Goal: Ask a question

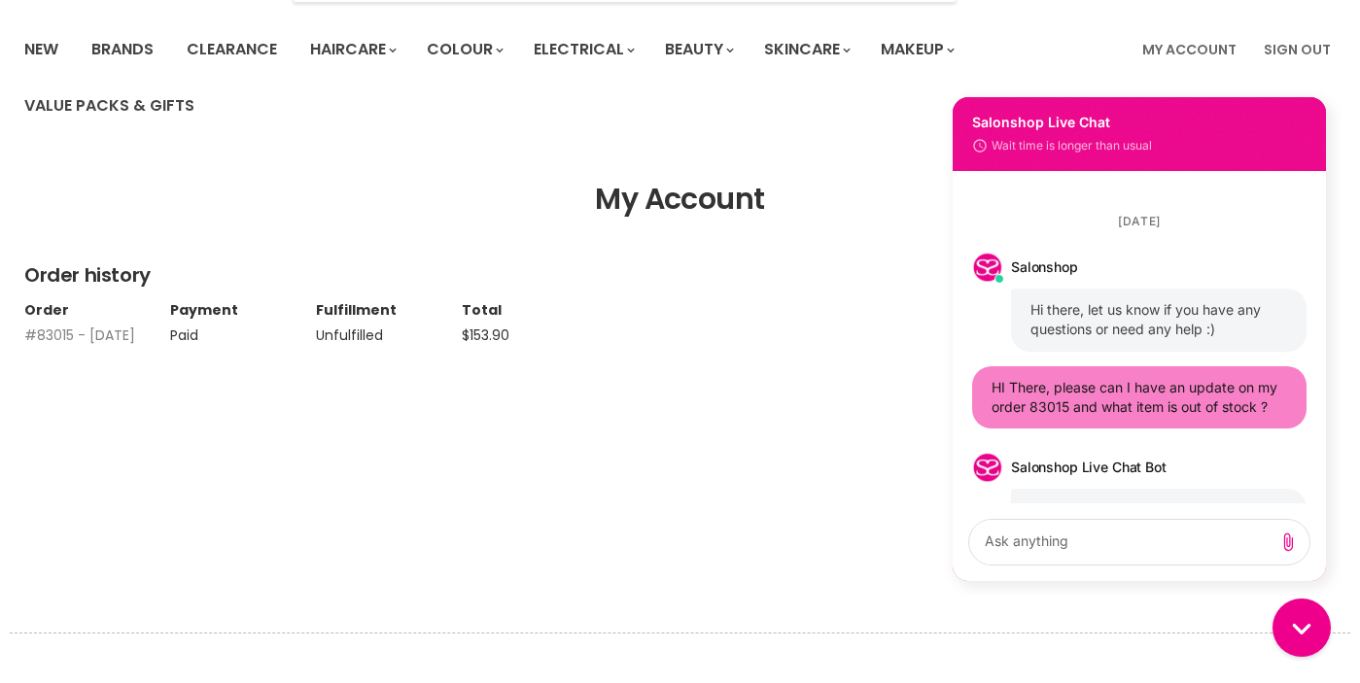
scroll to position [191, 0]
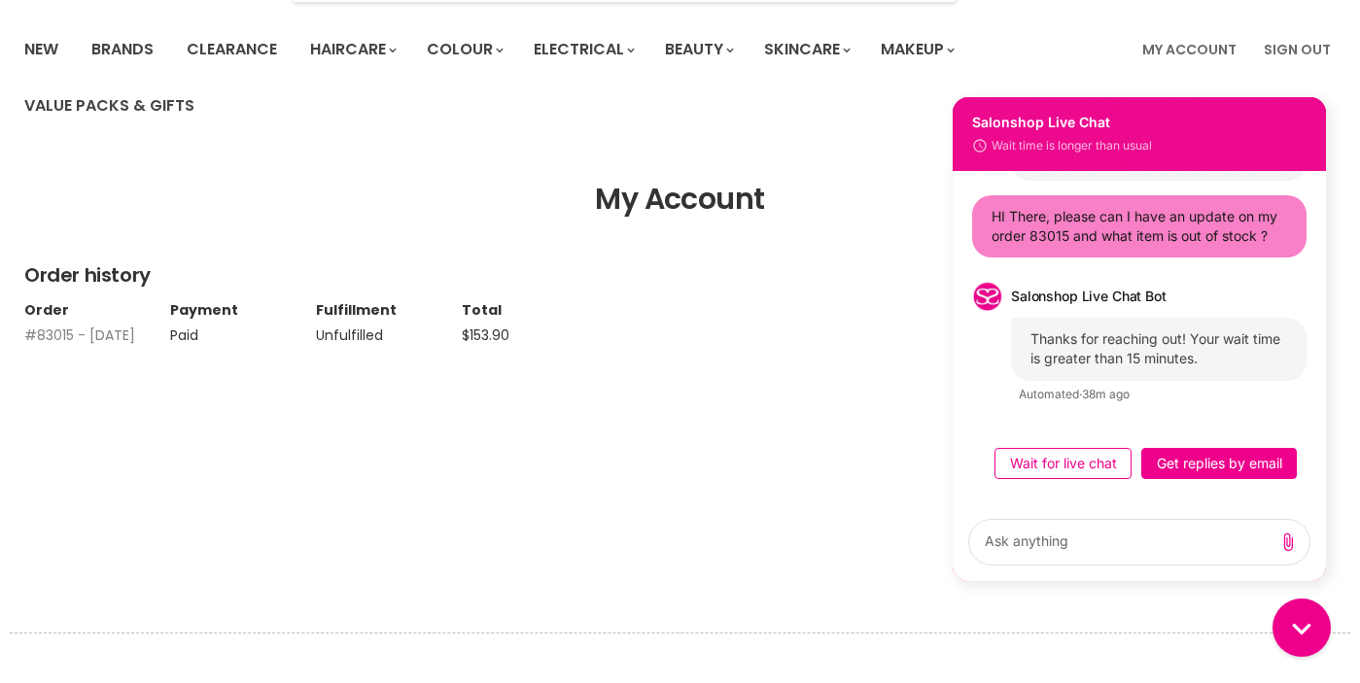
click at [1204, 466] on button "Get replies by email" at bounding box center [1219, 463] width 156 height 31
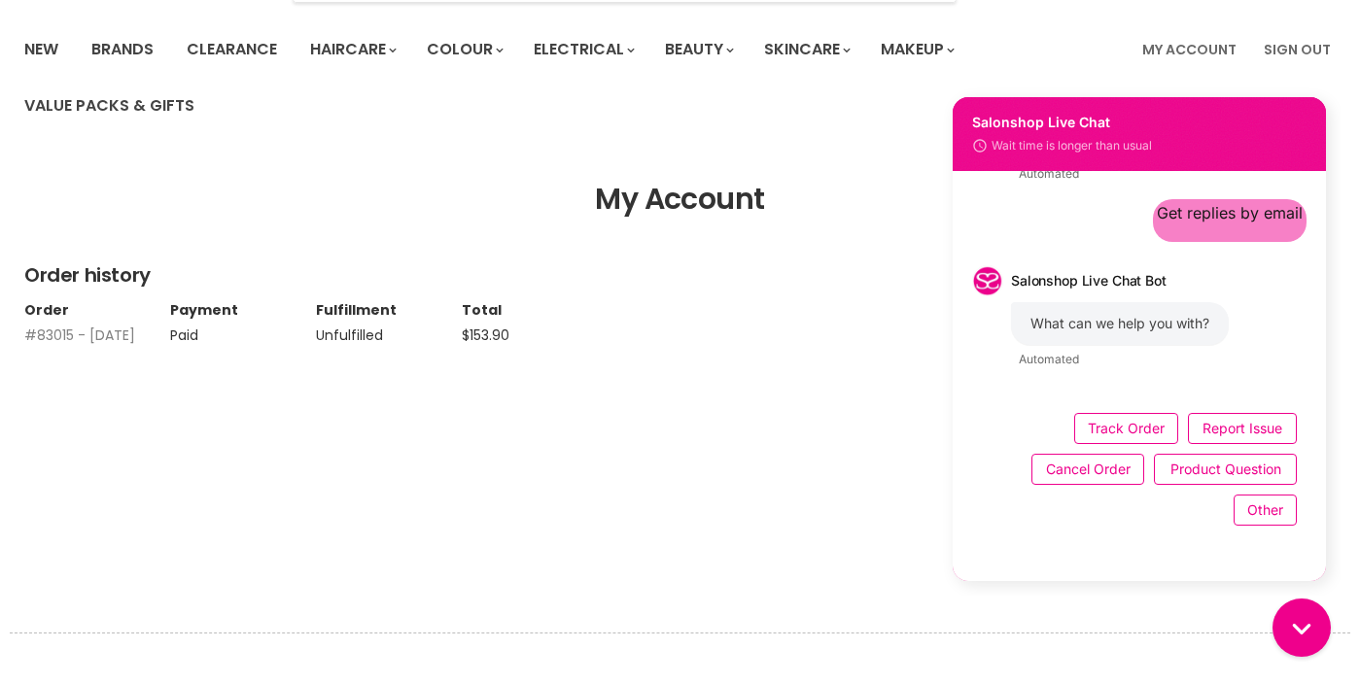
scroll to position [247, 0]
click at [1130, 432] on button "Track Order" at bounding box center [1126, 428] width 104 height 31
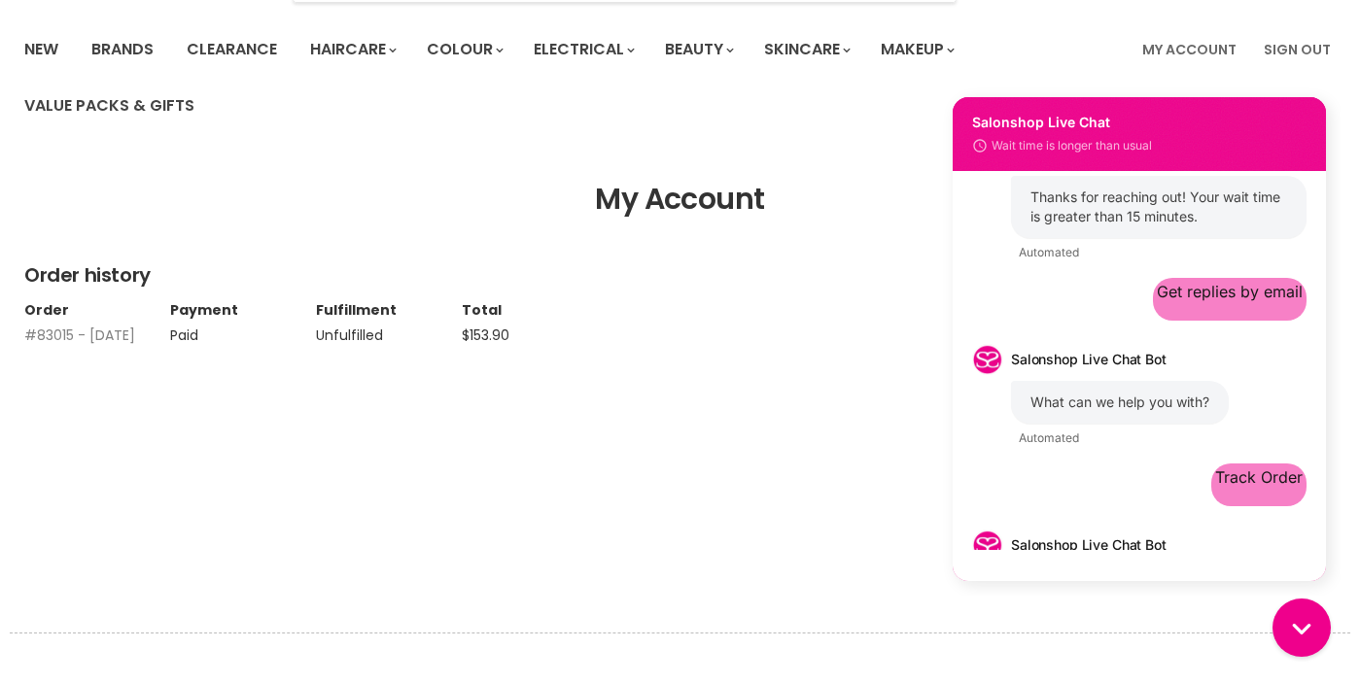
scroll to position [295, 0]
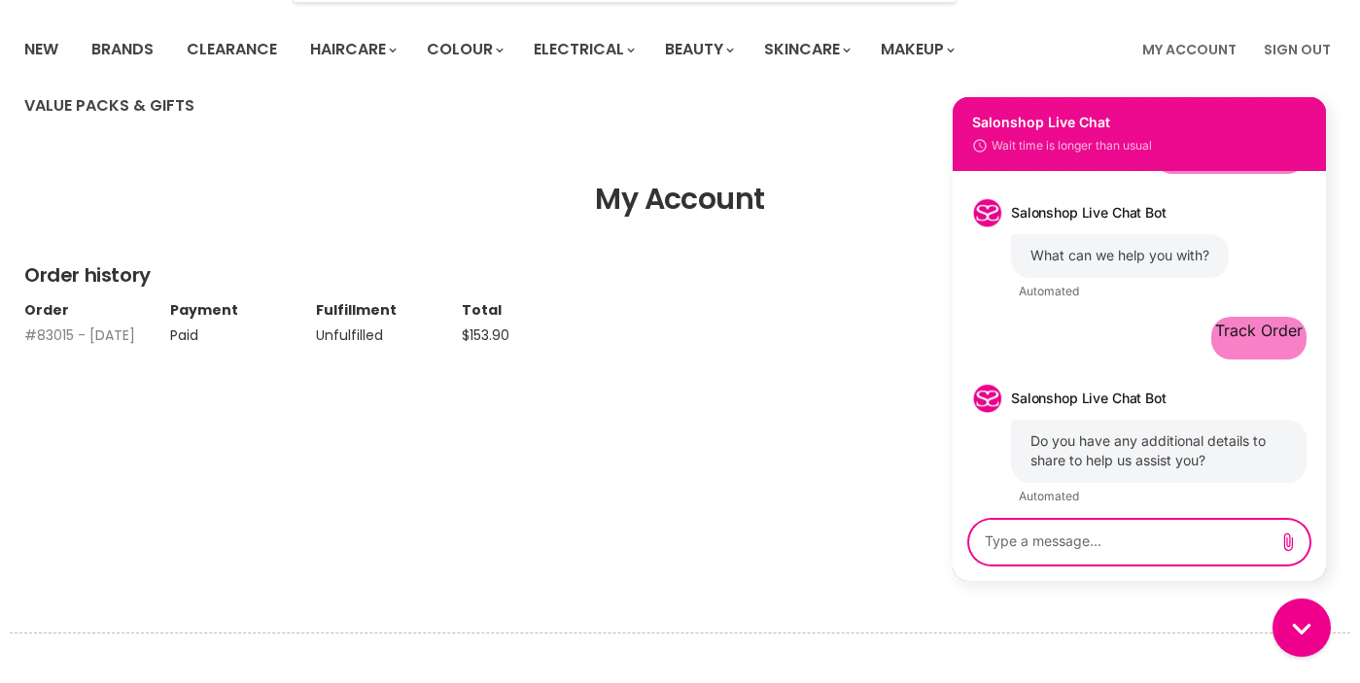
click at [1118, 539] on textarea "live chat message input" at bounding box center [1122, 542] width 290 height 45
type textarea "yes which item in my order is out of stock ?"
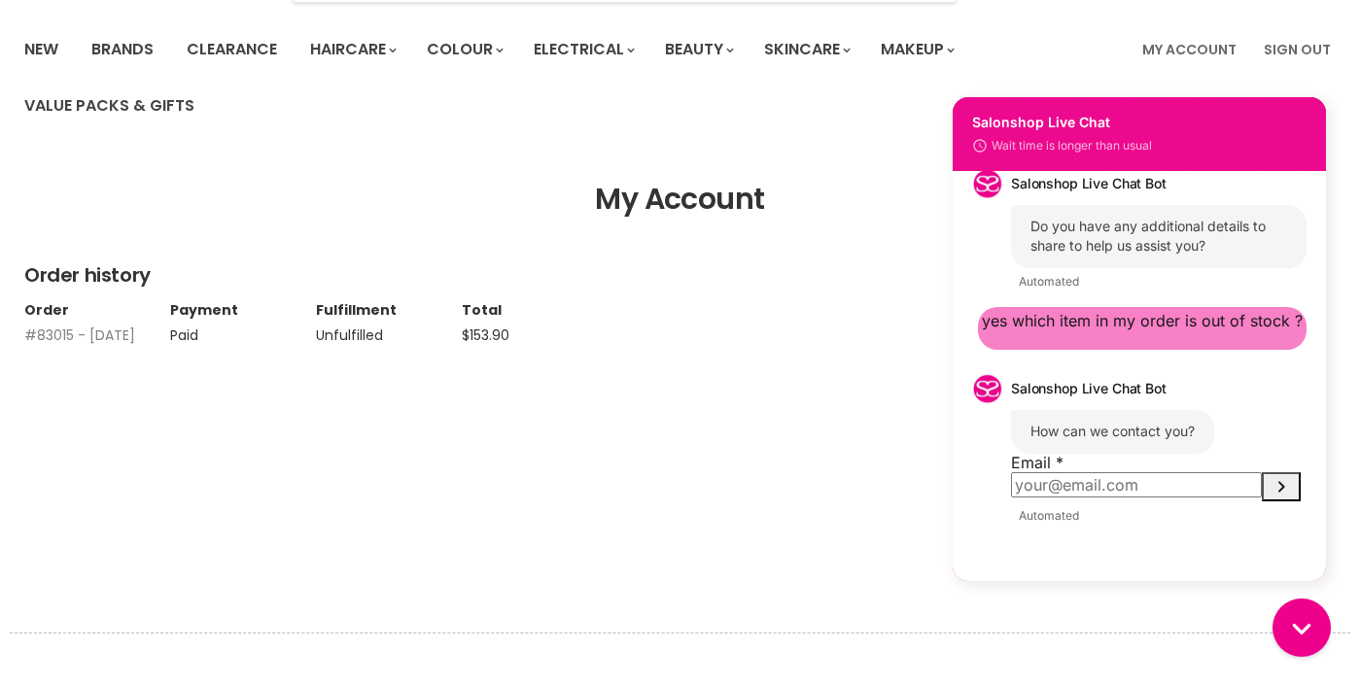
scroll to position [576, 0]
click at [1205, 472] on input "Email" at bounding box center [1136, 484] width 251 height 25
type input "[EMAIL_ADDRESS][DOMAIN_NAME]"
click at [1269, 475] on icon "Submit Email" at bounding box center [1280, 486] width 23 height 23
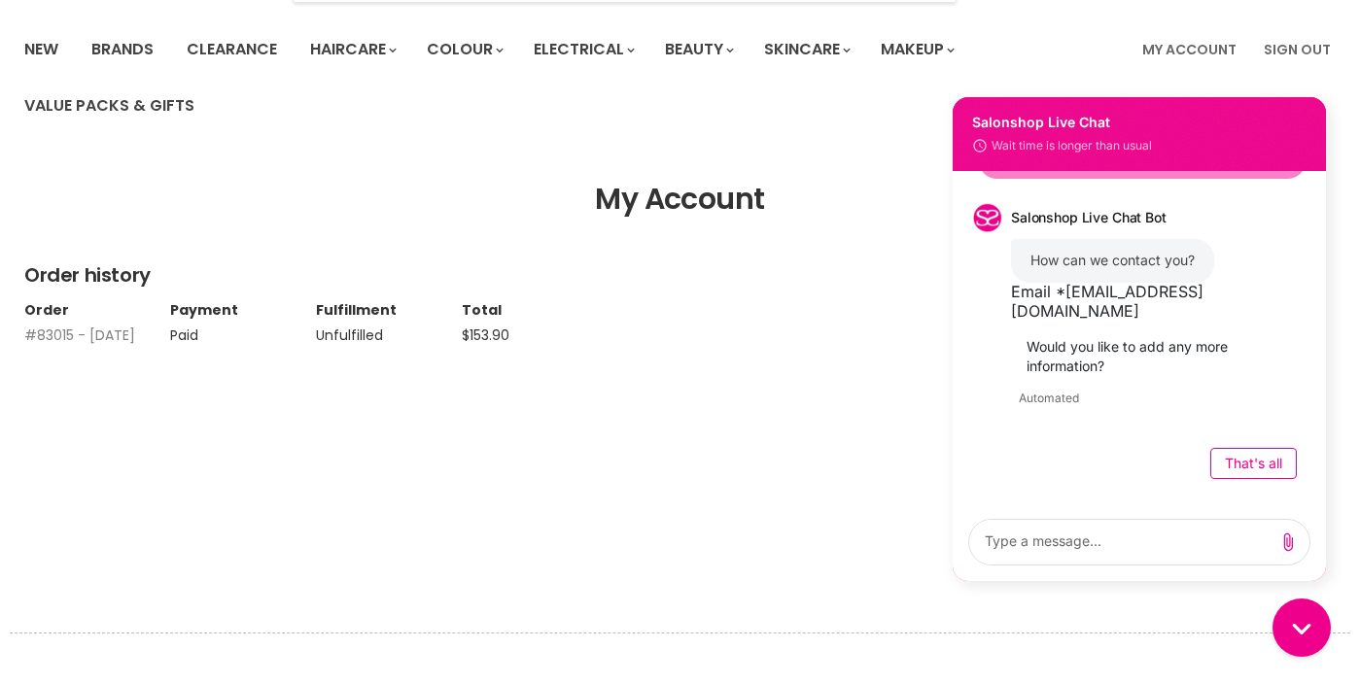
scroll to position [757, 0]
click at [1243, 462] on button "That's all" at bounding box center [1253, 463] width 87 height 31
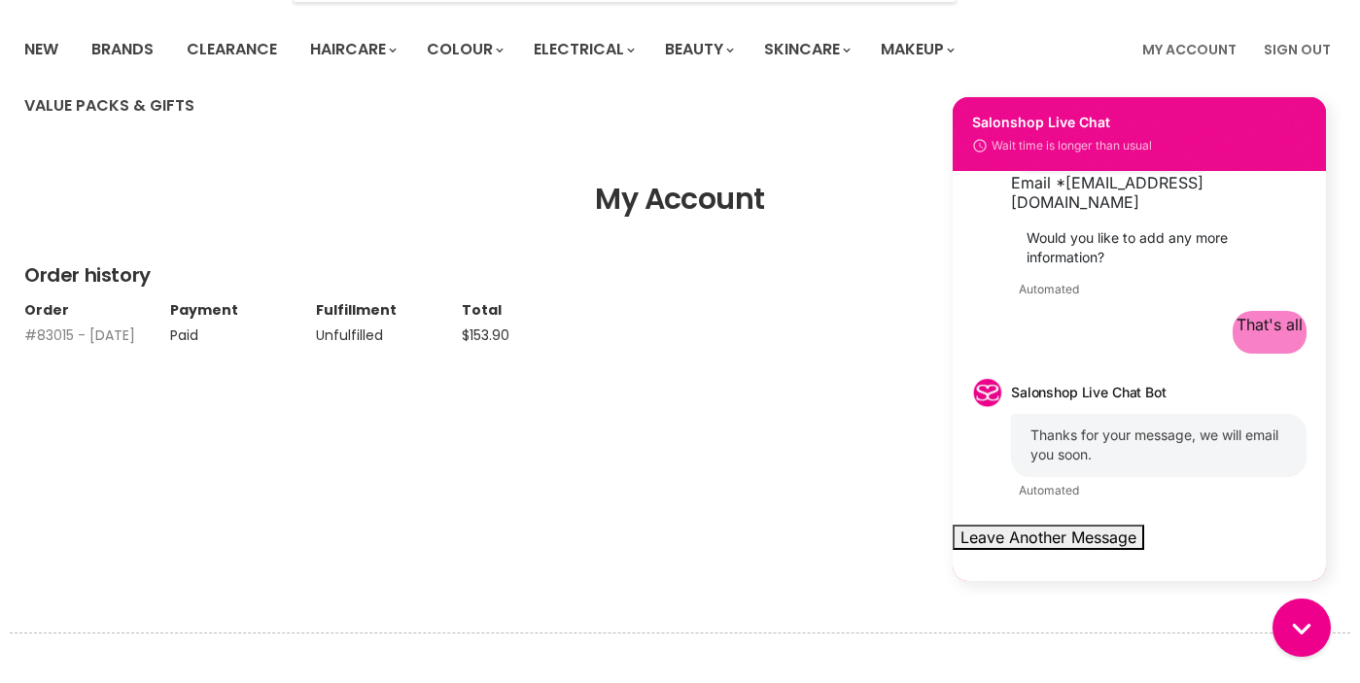
scroll to position [885, 0]
